Goal: Information Seeking & Learning: Find specific page/section

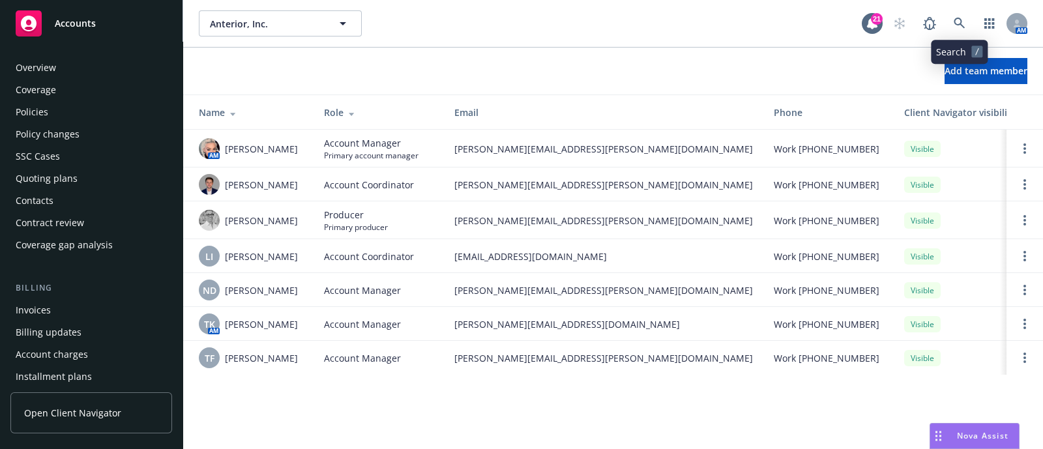
scroll to position [422, 0]
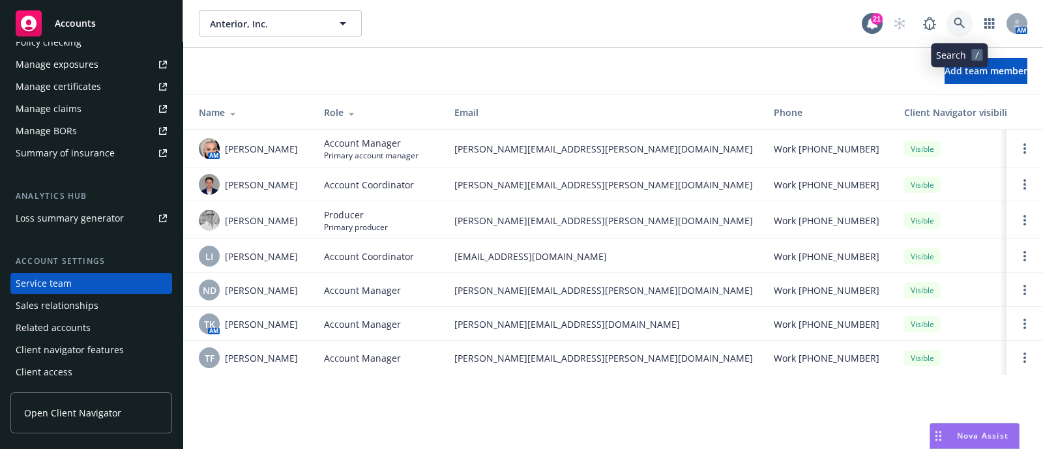
click at [954, 27] on icon at bounding box center [960, 24] width 12 height 12
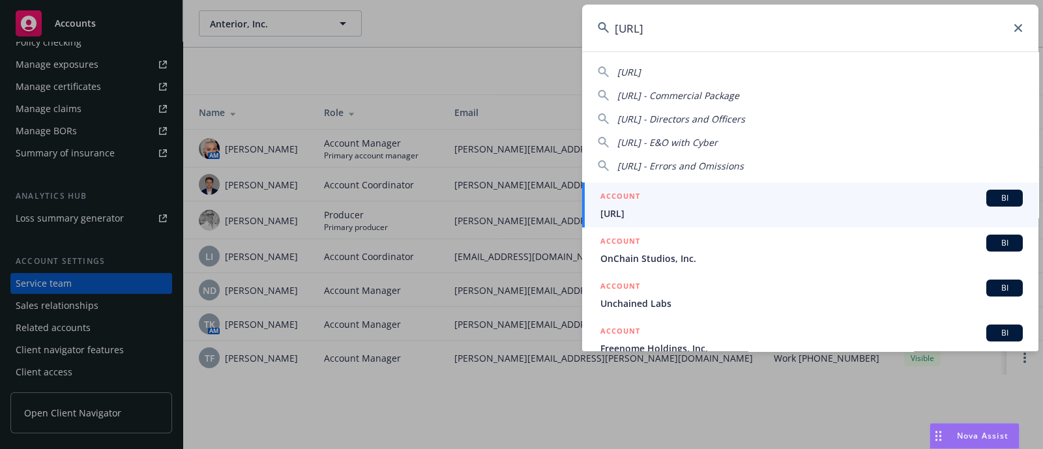
type input "[URL]"
click at [688, 196] on div "ACCOUNT BI" at bounding box center [811, 198] width 422 height 17
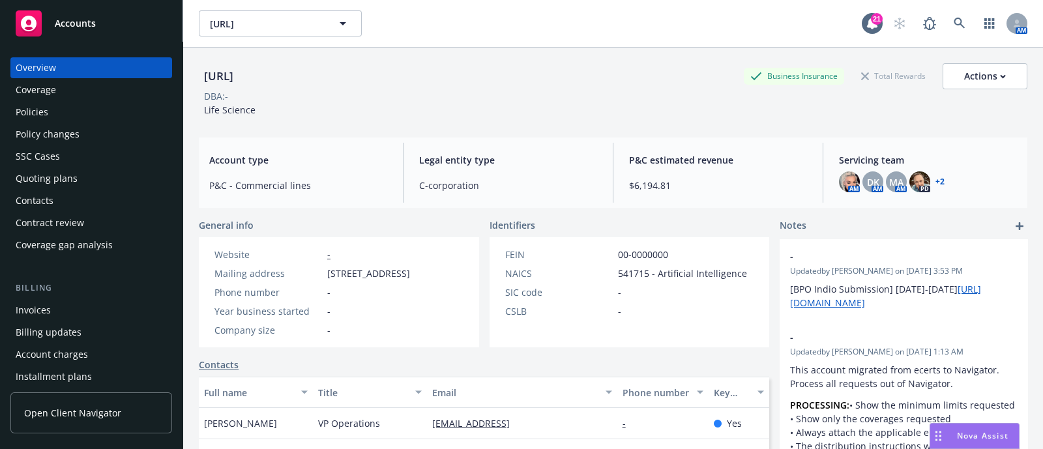
click at [67, 111] on div "Policies" at bounding box center [91, 112] width 151 height 21
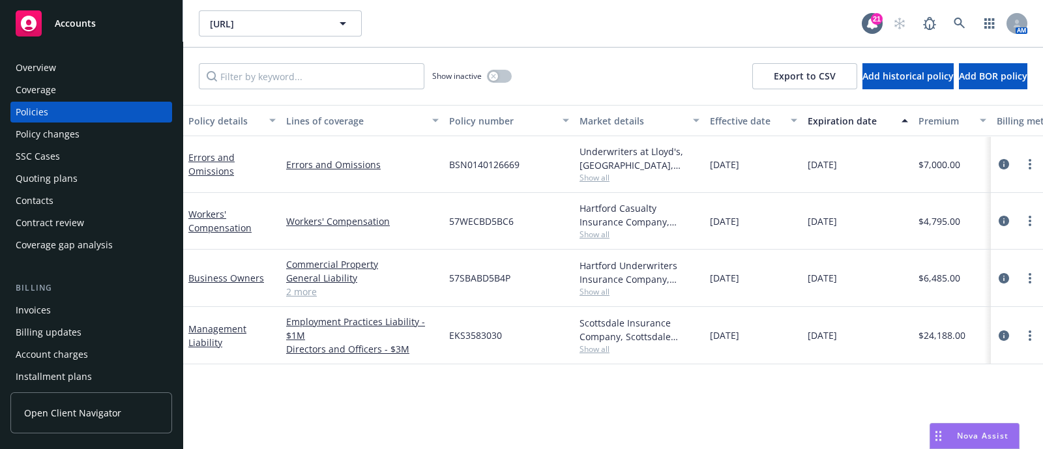
click at [52, 174] on div "Quoting plans" at bounding box center [47, 178] width 62 height 21
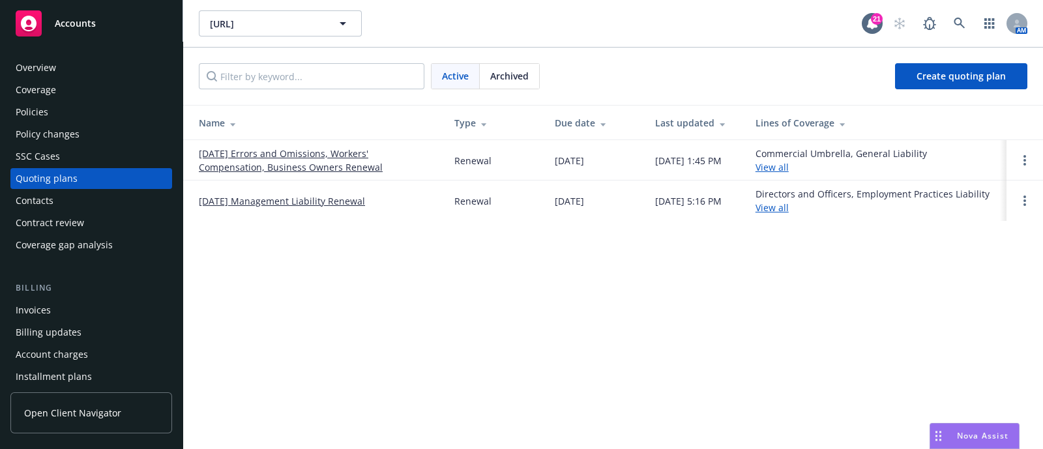
click at [272, 164] on link "[DATE] Errors and Omissions, Workers' Compensation, Business Owners Renewal" at bounding box center [316, 160] width 235 height 27
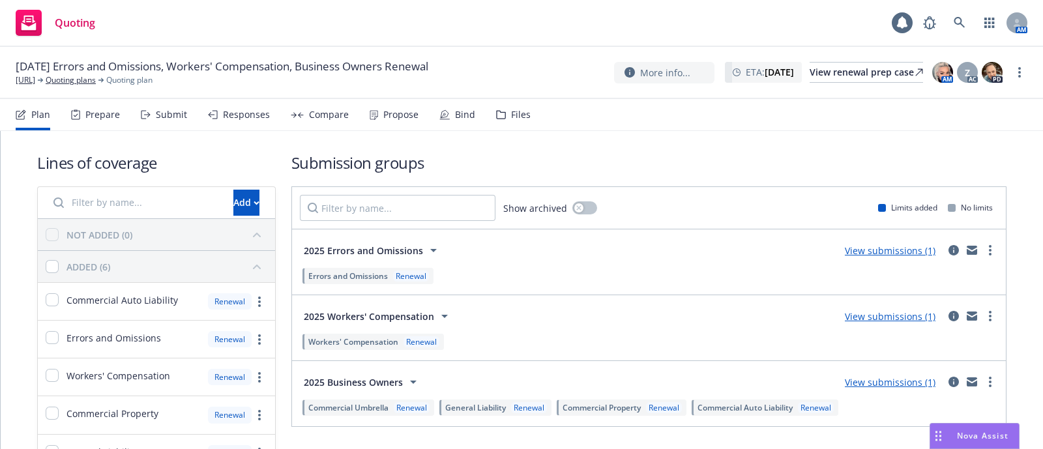
click at [517, 119] on div "Files" at bounding box center [521, 115] width 20 height 10
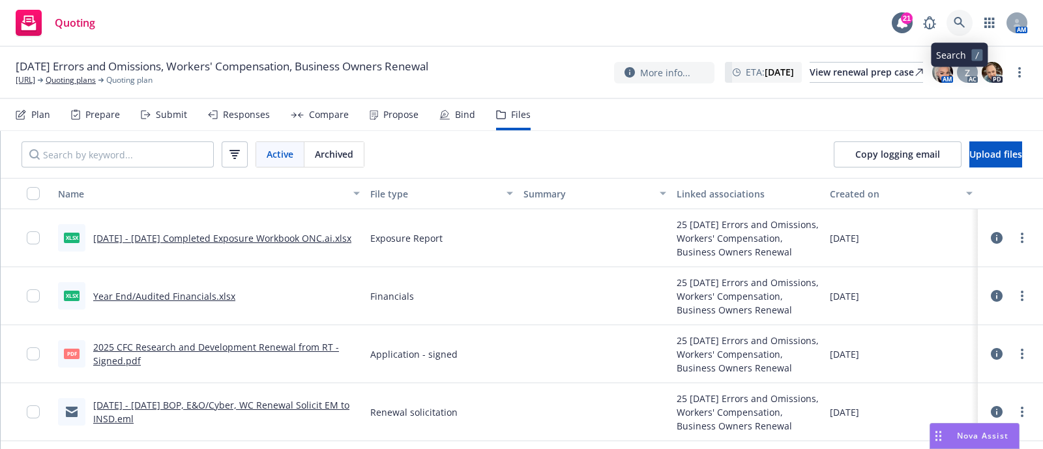
click at [958, 19] on icon at bounding box center [960, 23] width 12 height 12
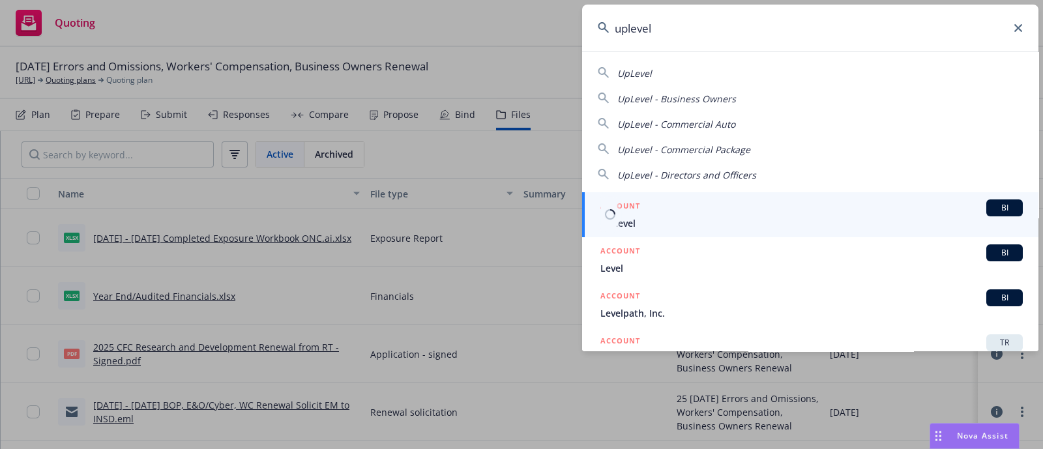
type input "uplevel"
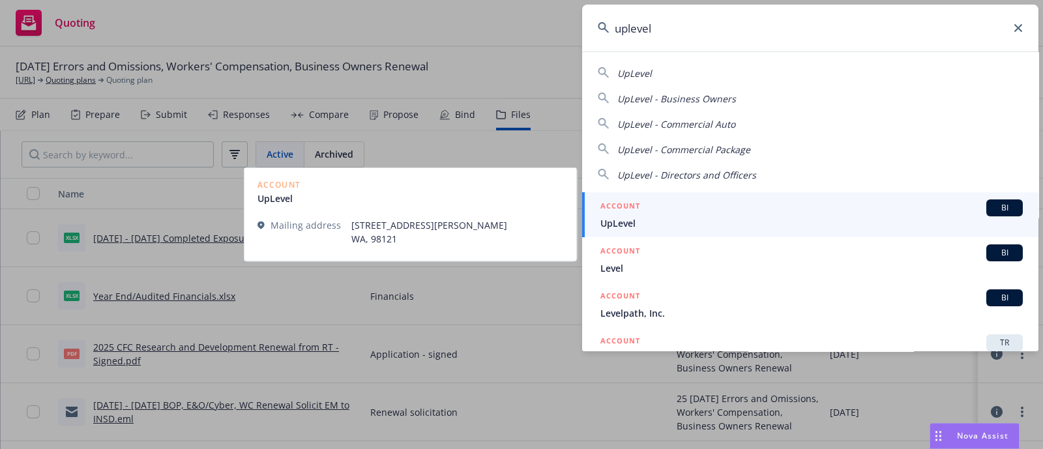
click at [635, 209] on h5 "ACCOUNT" at bounding box center [620, 208] width 40 height 16
